Goal: Find specific page/section: Find specific page/section

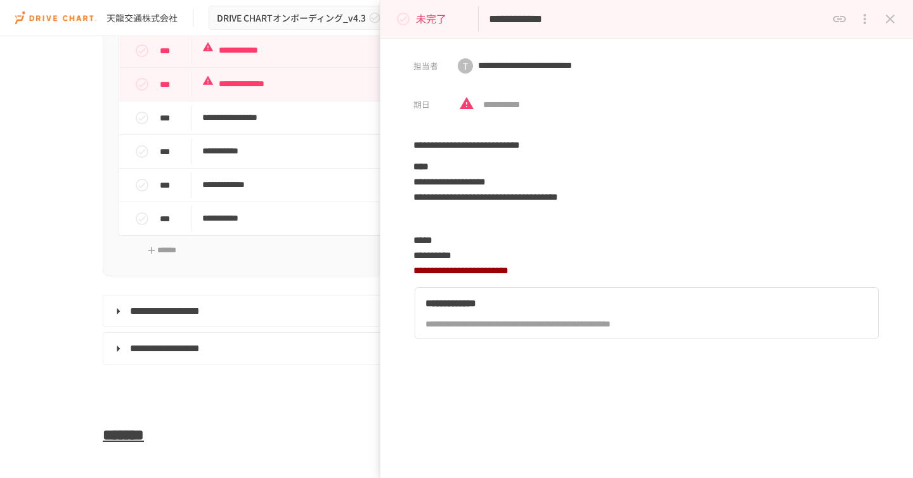
scroll to position [5884, 0]
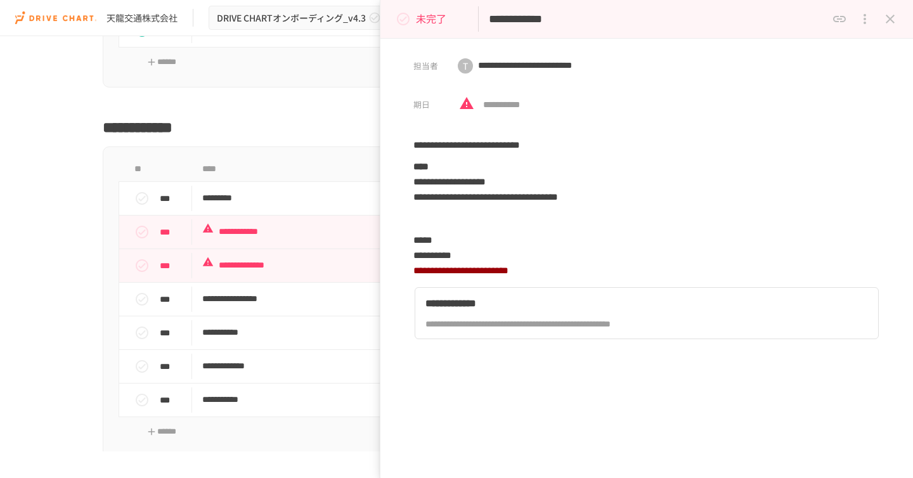
scroll to position [5664, 0]
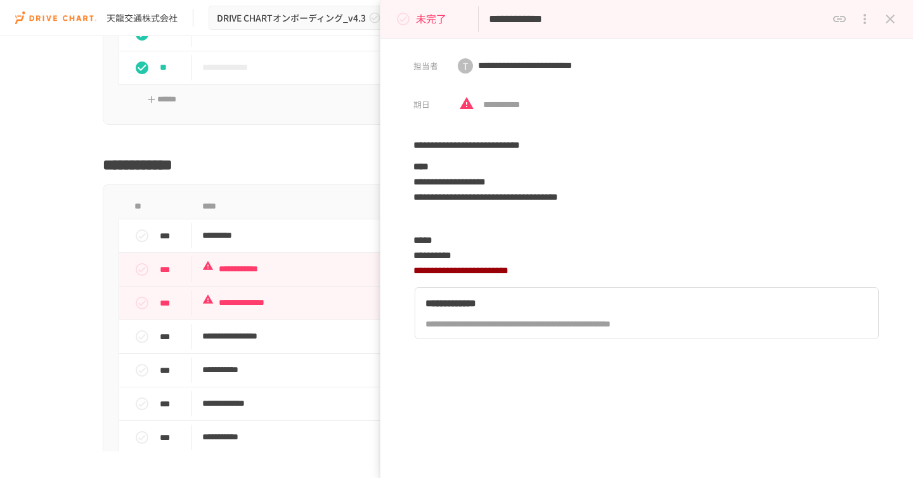
click at [888, 16] on icon "close drawer" at bounding box center [890, 19] width 9 height 9
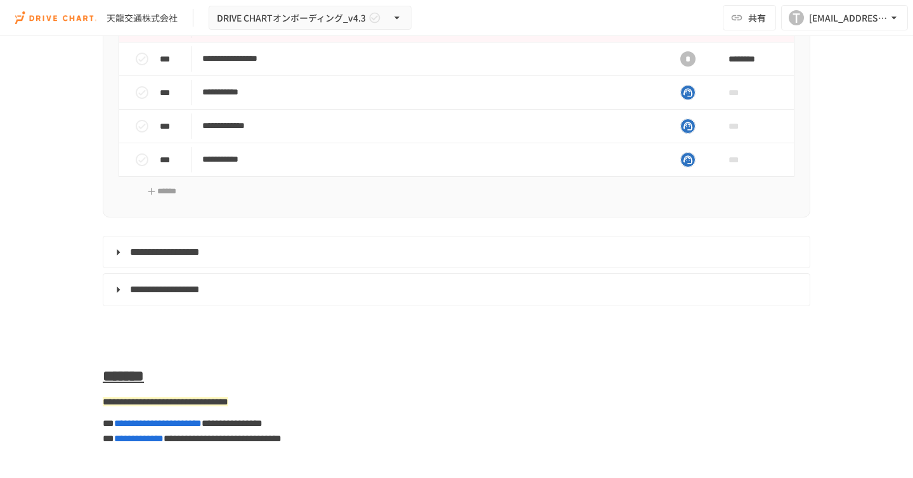
scroll to position [5929, 0]
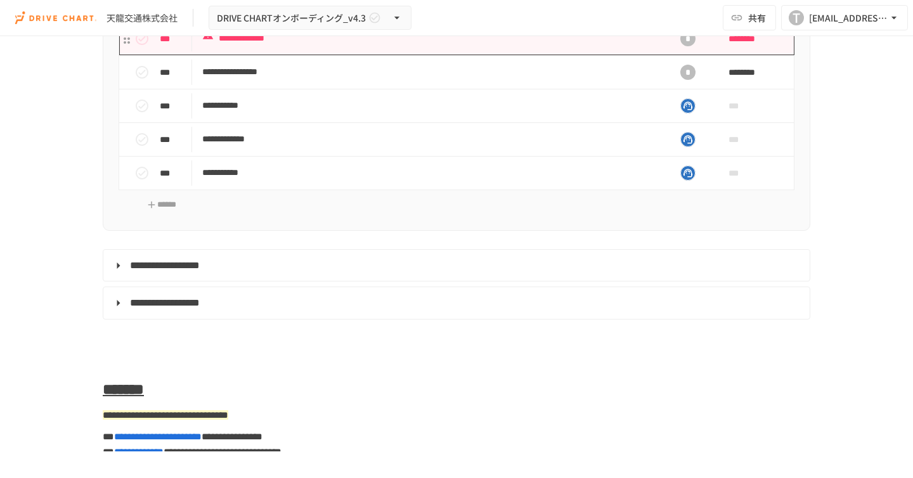
click at [324, 46] on p "**********" at bounding box center [429, 38] width 455 height 16
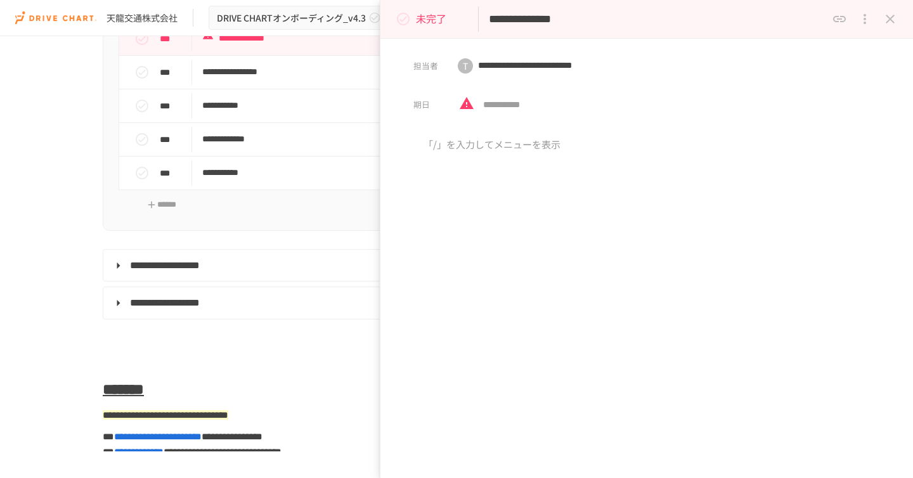
click at [884, 27] on button "close drawer" at bounding box center [889, 18] width 25 height 25
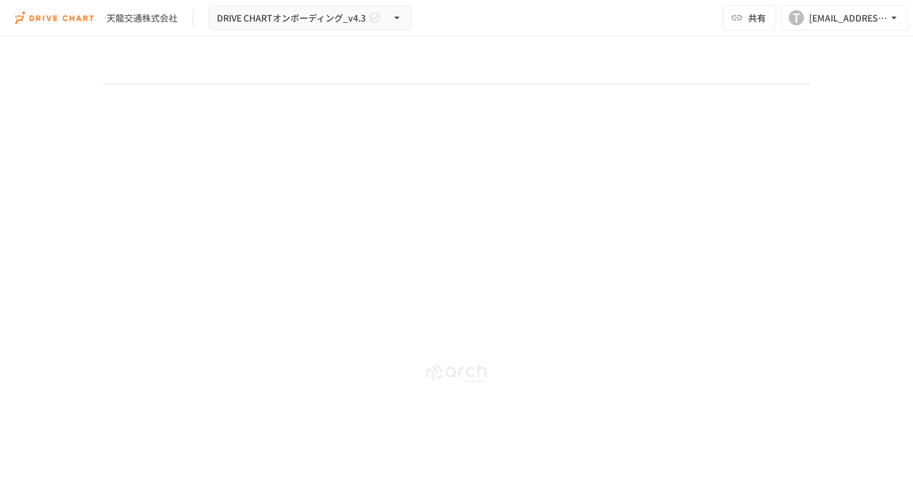
scroll to position [6445, 0]
